Goal: Information Seeking & Learning: Learn about a topic

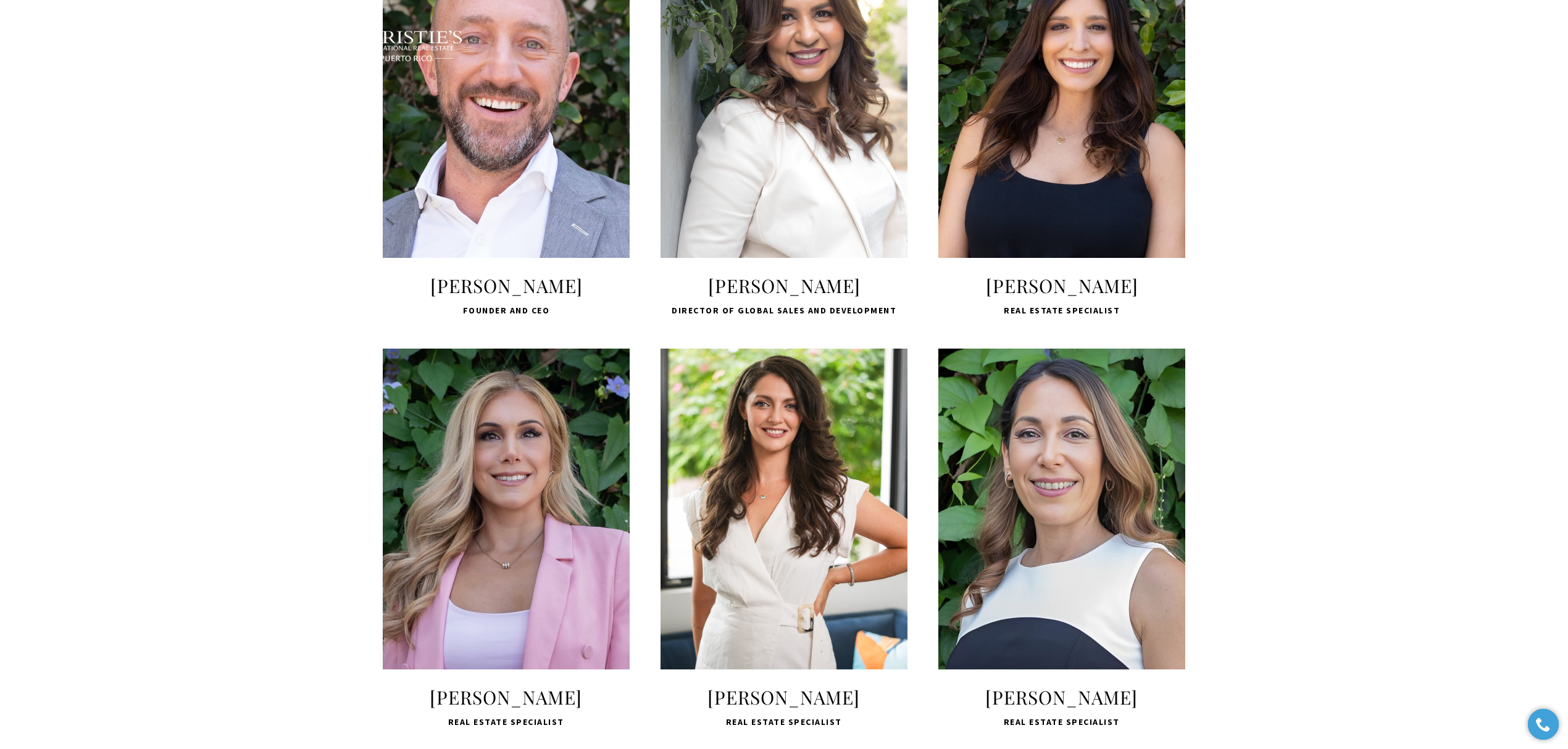
scroll to position [576, 0]
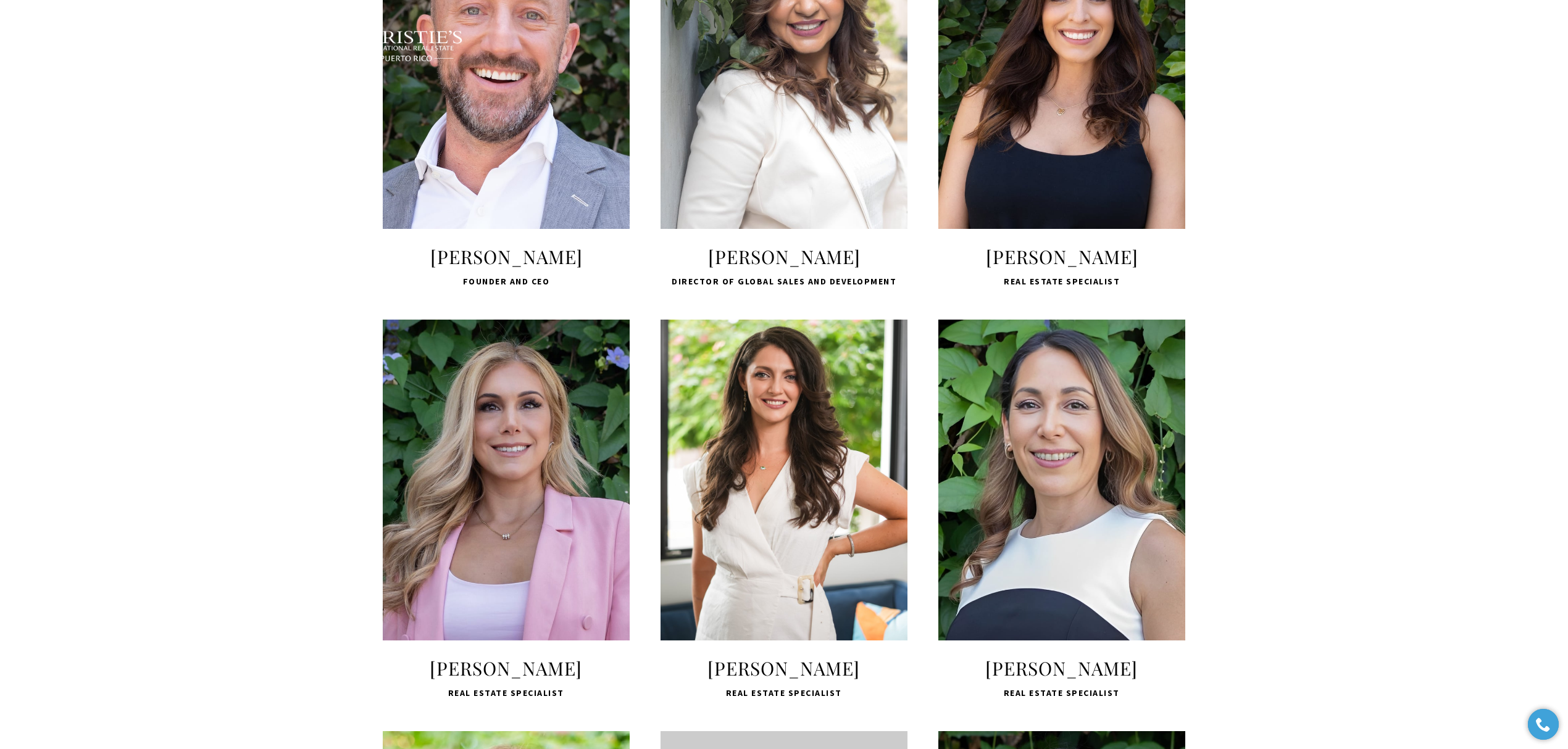
click at [488, 598] on span "LEARN MORE" at bounding box center [506, 579] width 164 height 36
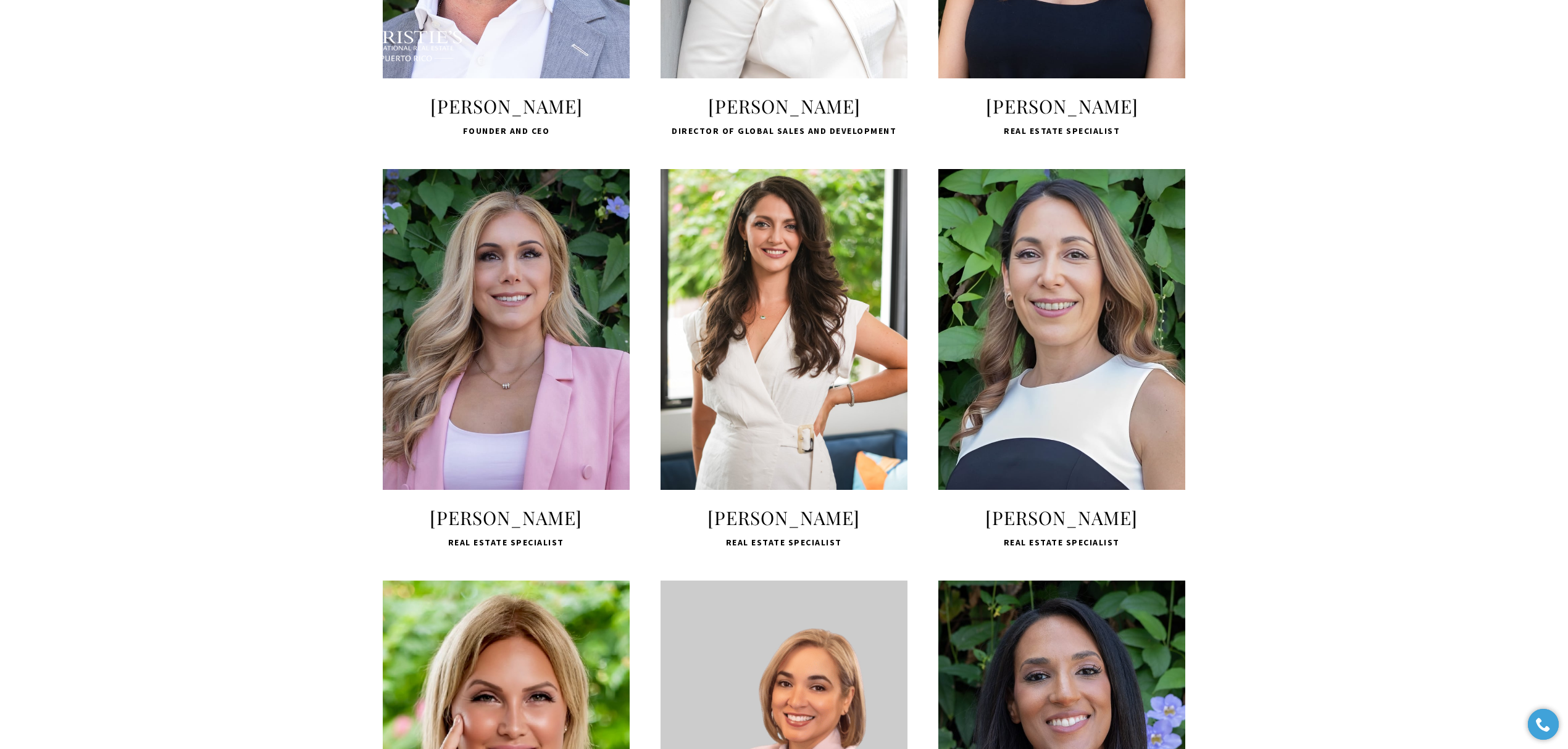
scroll to position [740, 0]
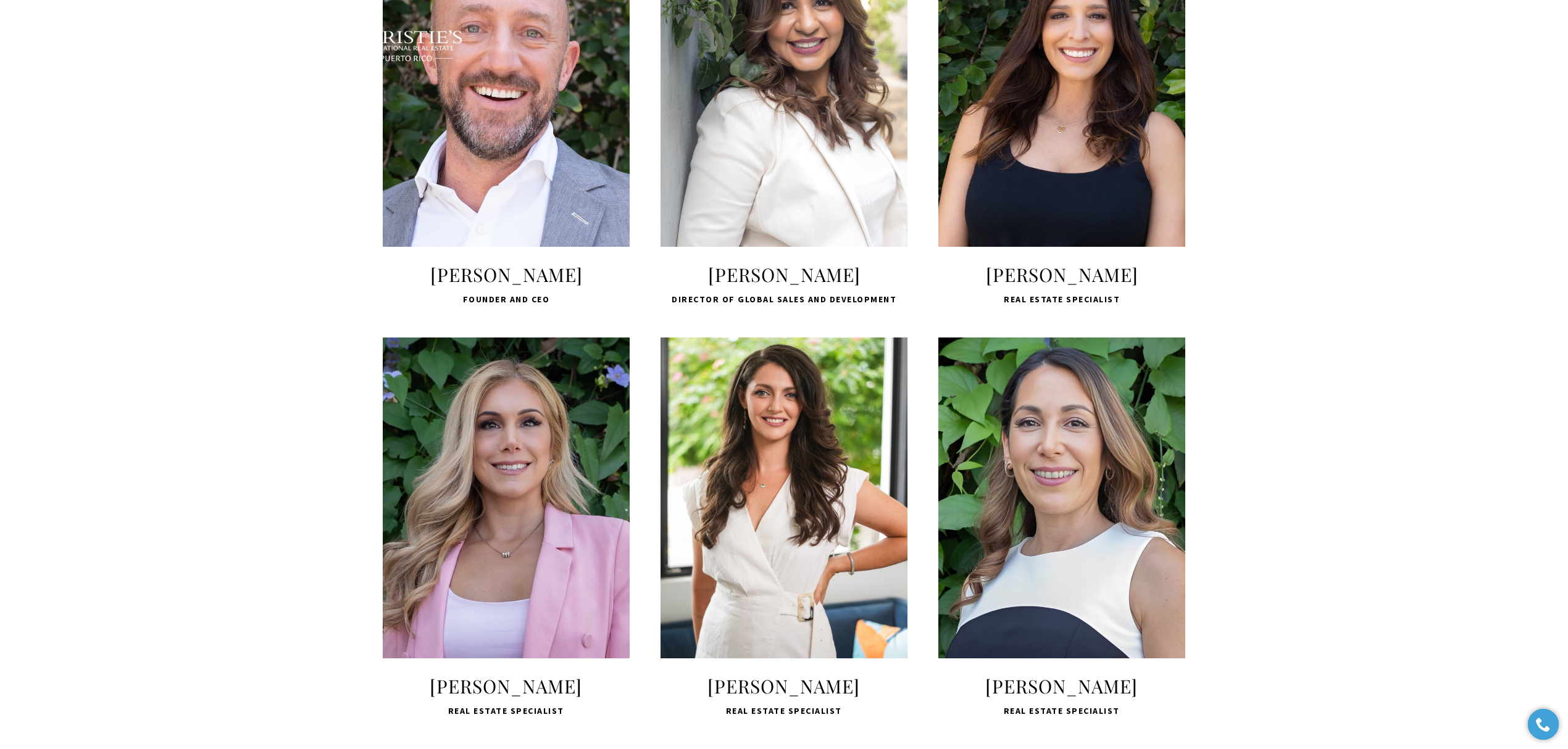
scroll to position [247, 0]
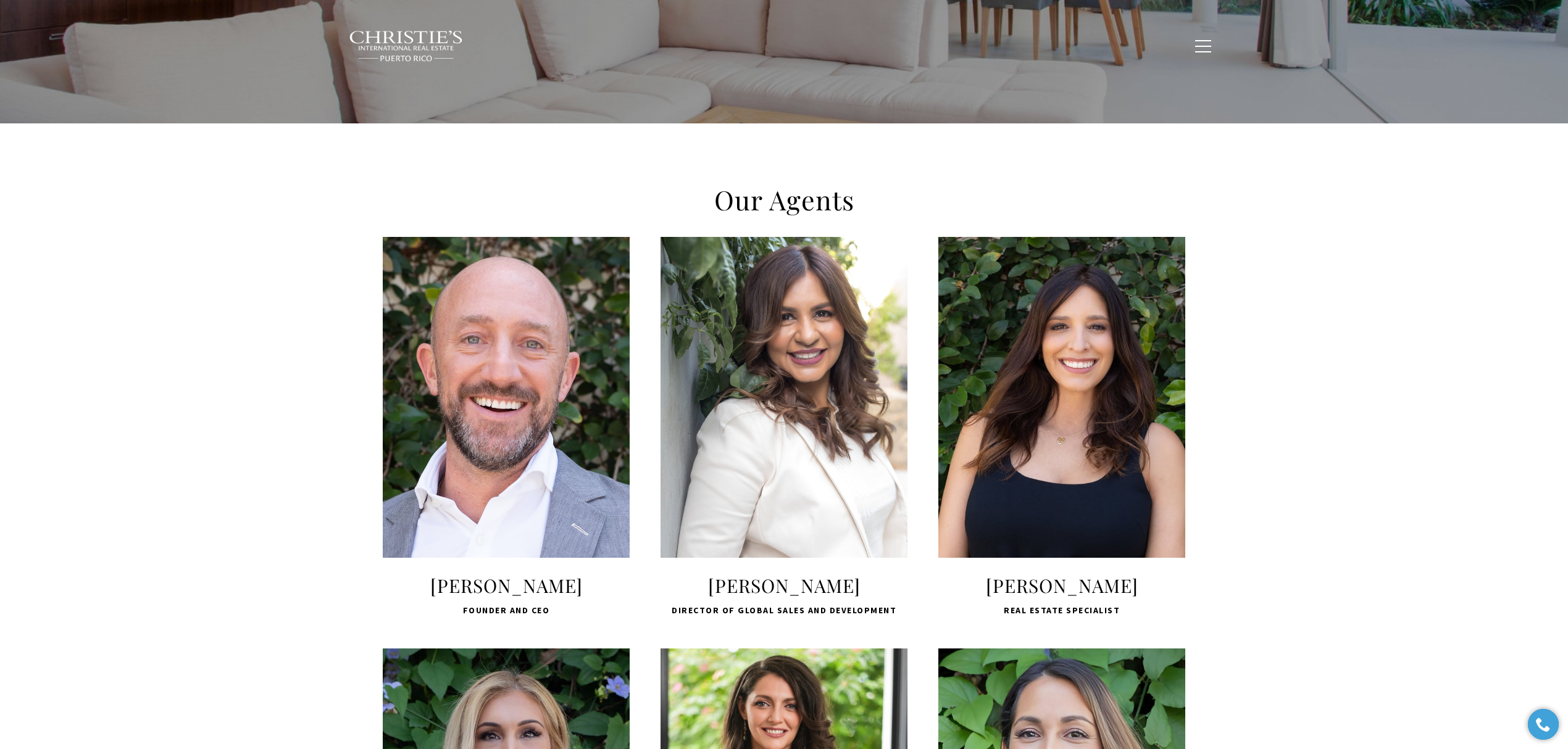
click at [1013, 370] on div "LEARN MORE" at bounding box center [1061, 398] width 247 height 321
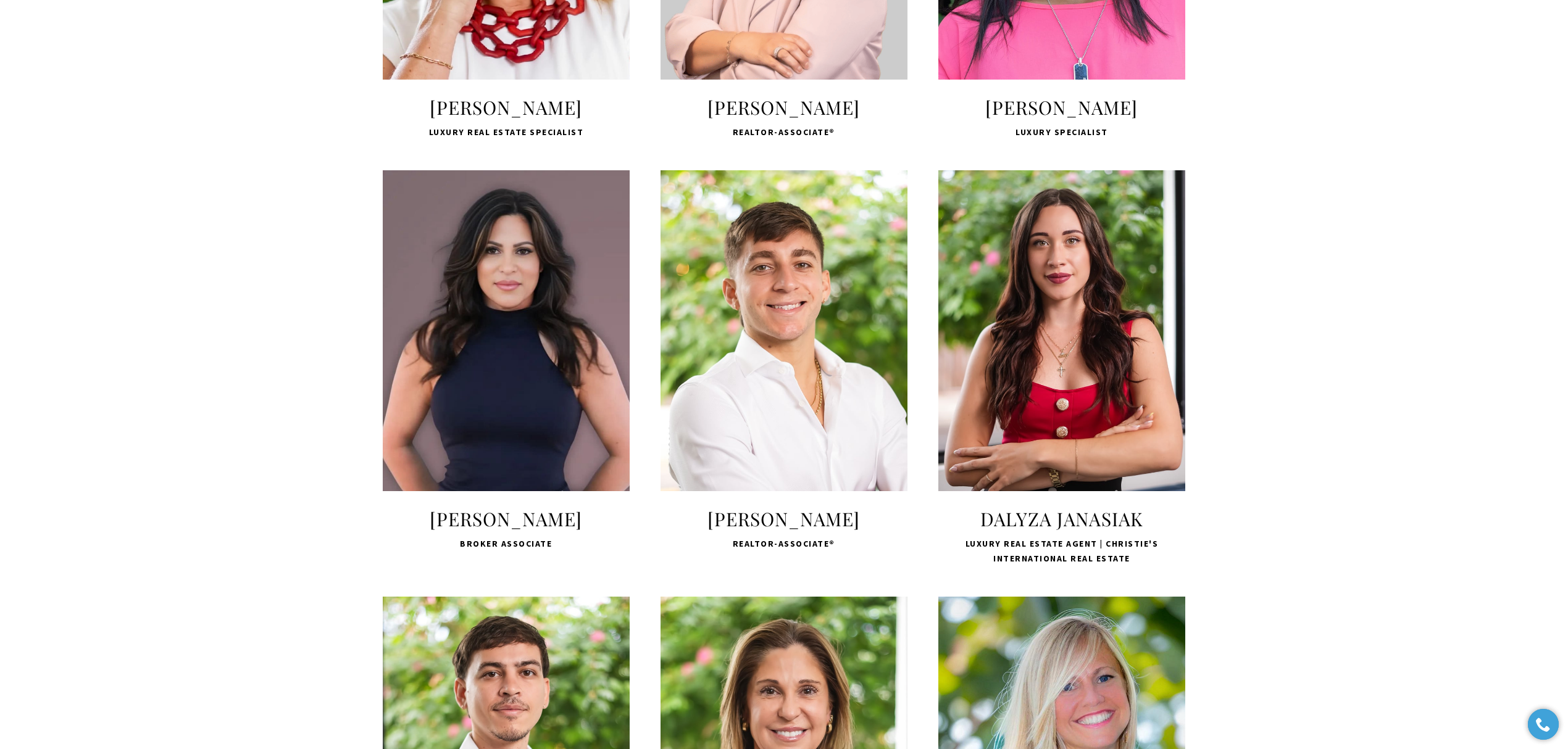
scroll to position [1563, 0]
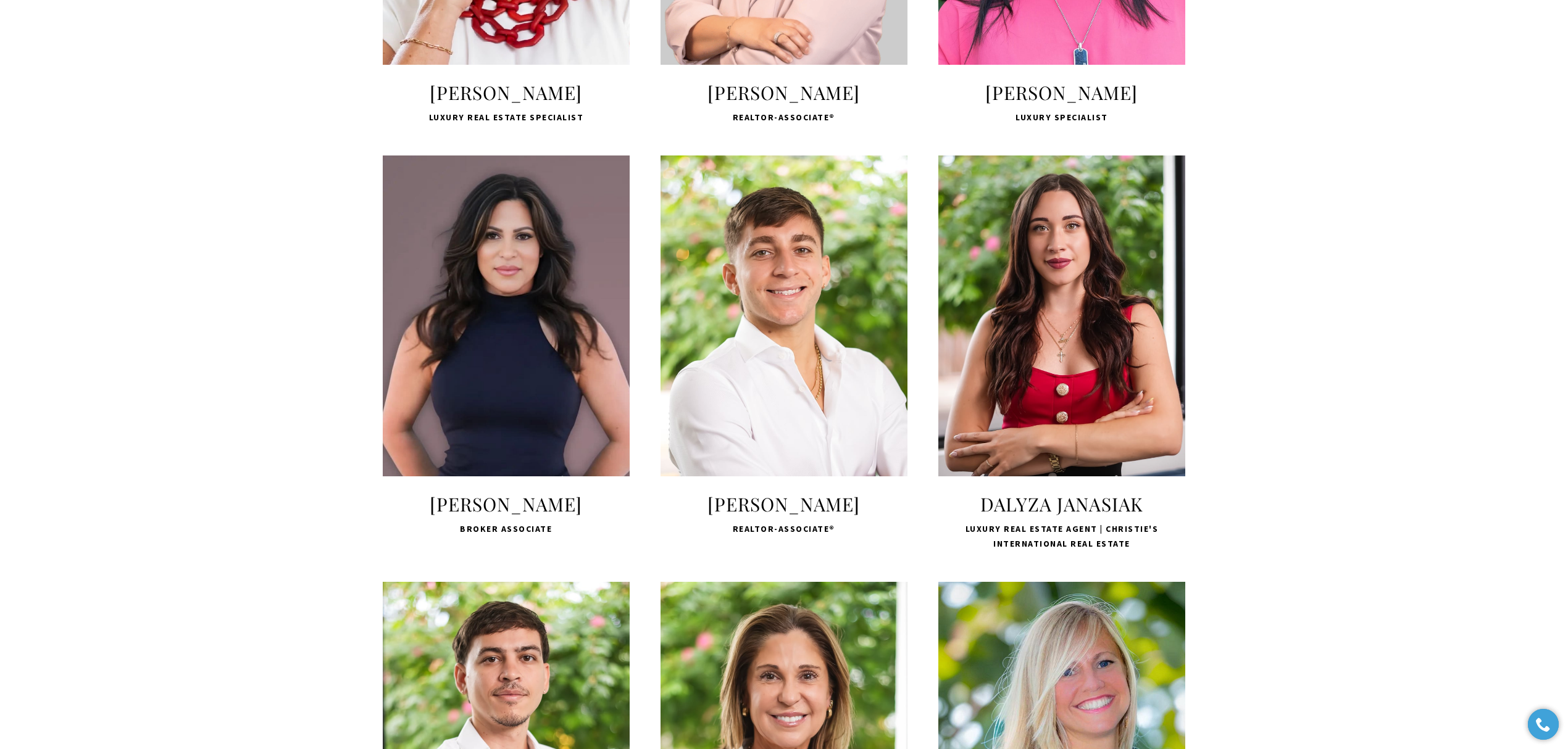
click at [462, 22] on span "LEARN MORE" at bounding box center [506, 3] width 164 height 36
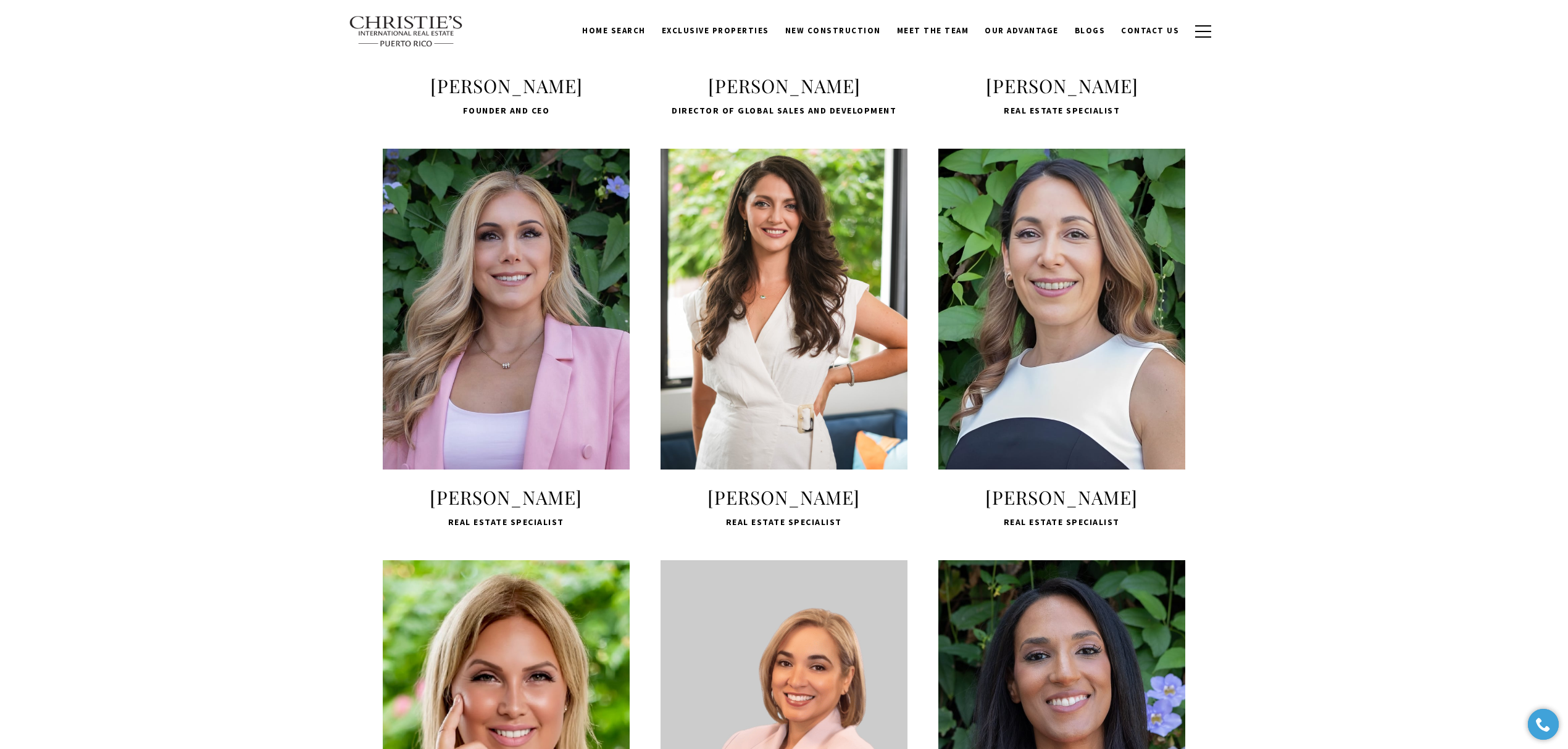
scroll to position [740, 0]
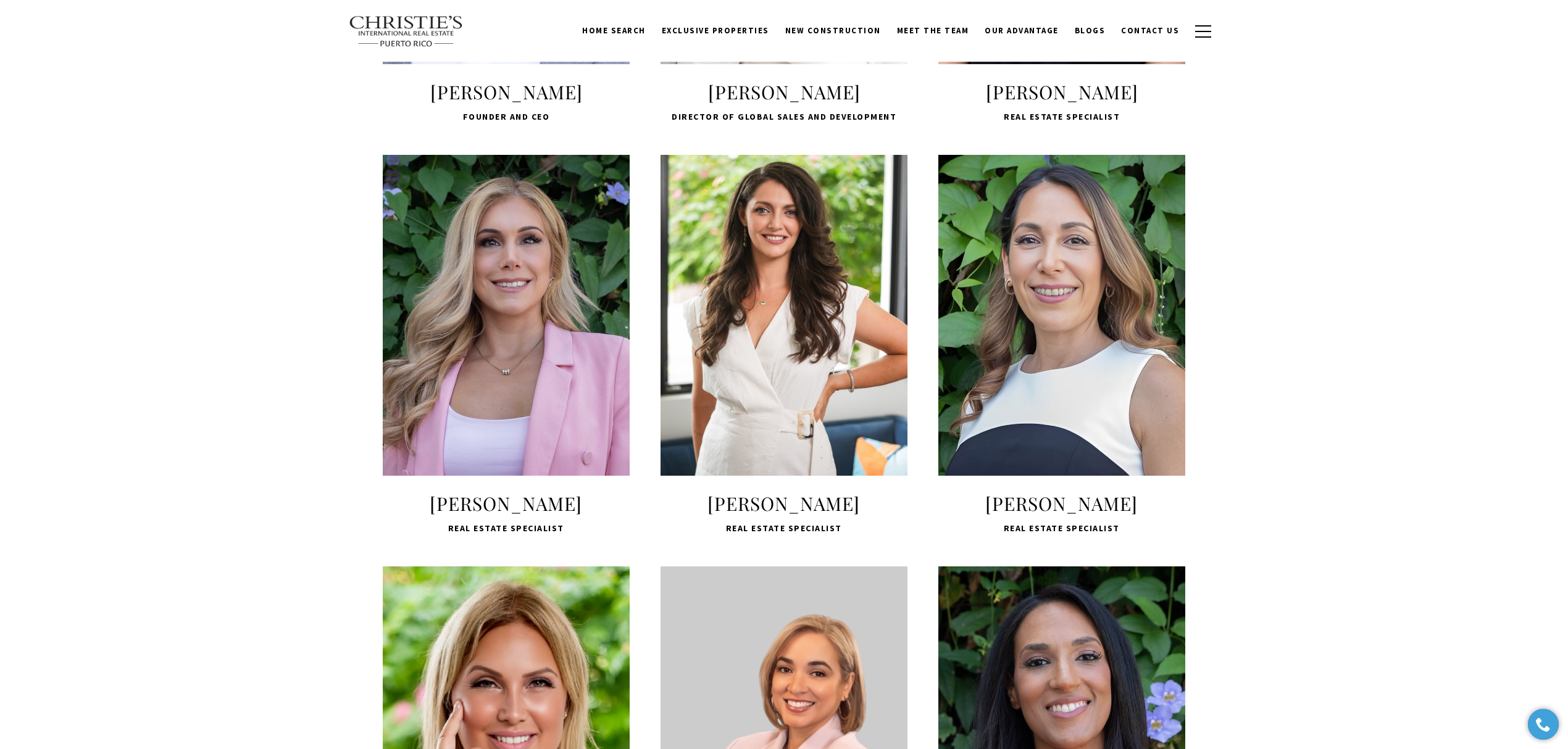
click at [1012, 432] on span "LEARN MORE" at bounding box center [1061, 415] width 164 height 36
click at [788, 432] on span "LEARN MORE" at bounding box center [784, 415] width 164 height 36
